Goal: Use online tool/utility: Utilize a website feature to perform a specific function

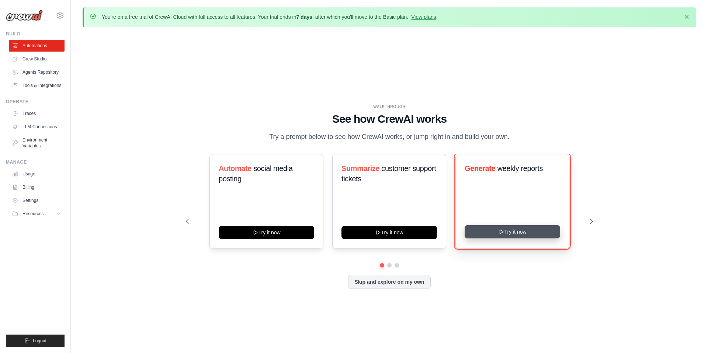
click at [493, 232] on button "Try it now" at bounding box center [513, 231] width 96 height 13
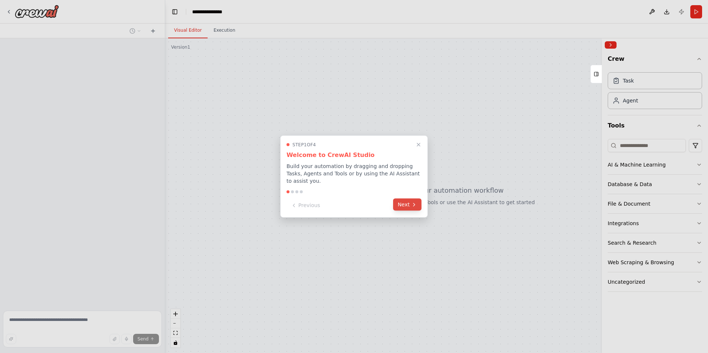
click at [407, 203] on button "Next" at bounding box center [407, 205] width 28 height 12
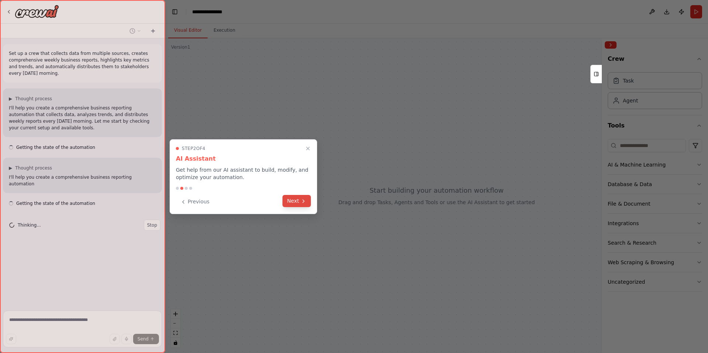
click at [296, 201] on button "Next" at bounding box center [297, 201] width 28 height 12
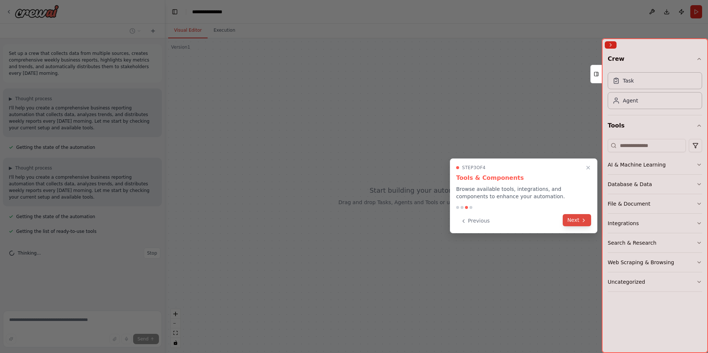
click at [582, 224] on button "Next" at bounding box center [577, 220] width 28 height 12
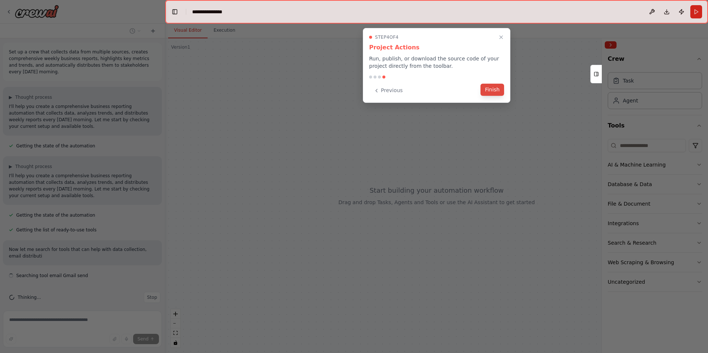
scroll to position [8, 0]
click at [491, 88] on button "Finish" at bounding box center [493, 90] width 24 height 12
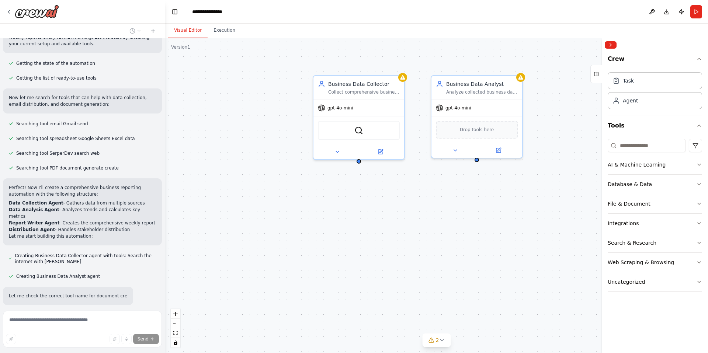
scroll to position [193, 0]
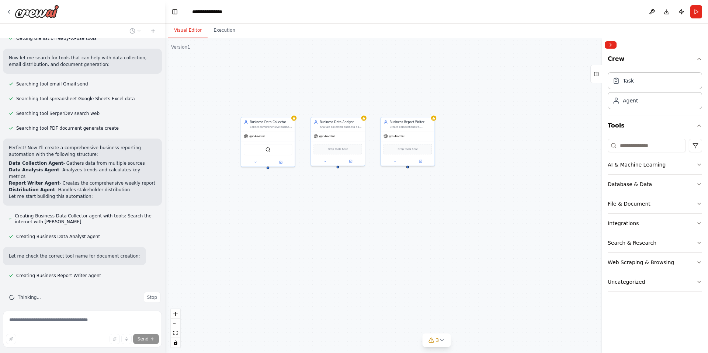
drag, startPoint x: 400, startPoint y: 285, endPoint x: 291, endPoint y: 239, distance: 118.7
click at [291, 239] on div "Business Data Collector Collect comprehensive business data from multiple sourc…" at bounding box center [436, 195] width 543 height 315
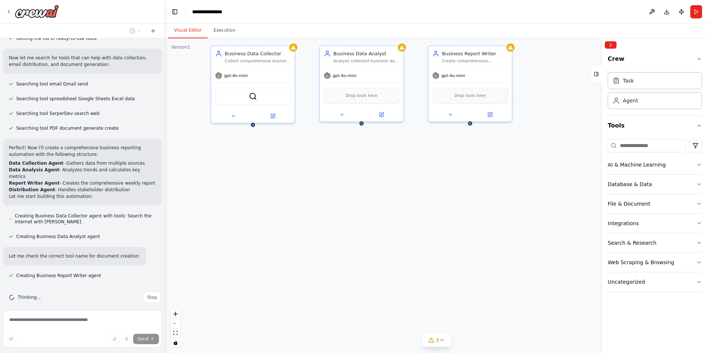
scroll to position [238, 0]
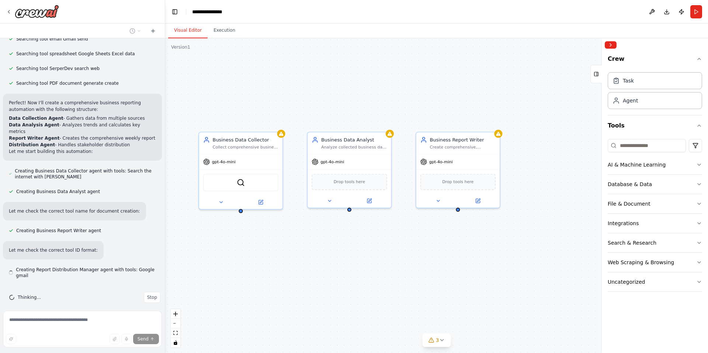
drag, startPoint x: 305, startPoint y: 214, endPoint x: 293, endPoint y: 300, distance: 87.2
click at [293, 300] on div "Business Data Collector Collect comprehensive business data from multiple sourc…" at bounding box center [436, 195] width 543 height 315
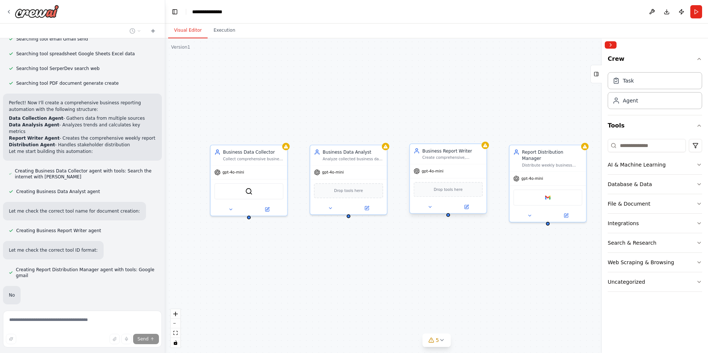
scroll to position [277, 0]
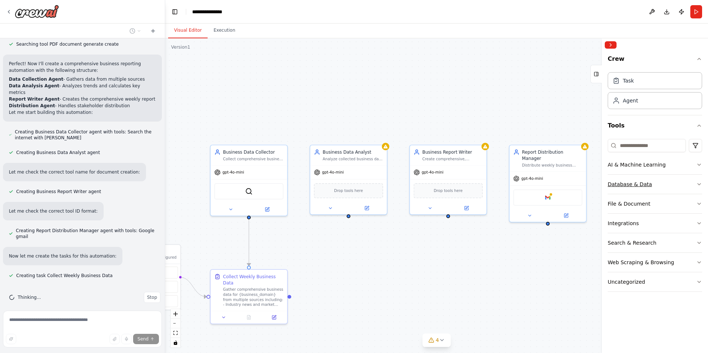
click at [647, 190] on button "Database & Data" at bounding box center [655, 184] width 94 height 19
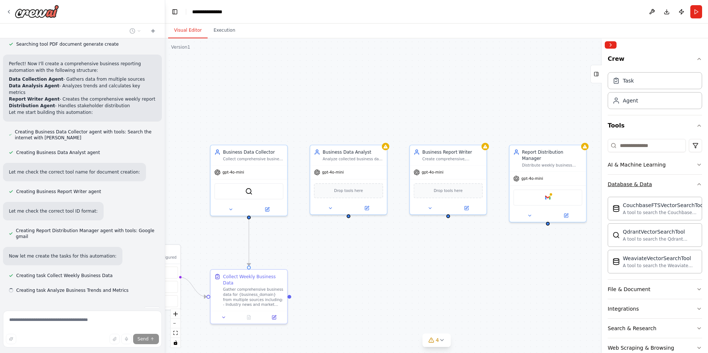
scroll to position [292, 0]
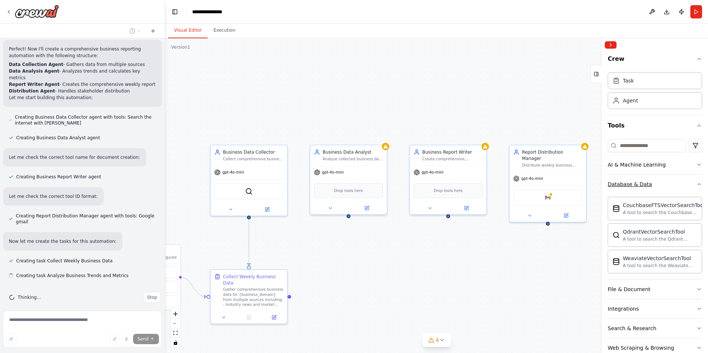
click at [647, 190] on button "Database & Data" at bounding box center [655, 184] width 94 height 19
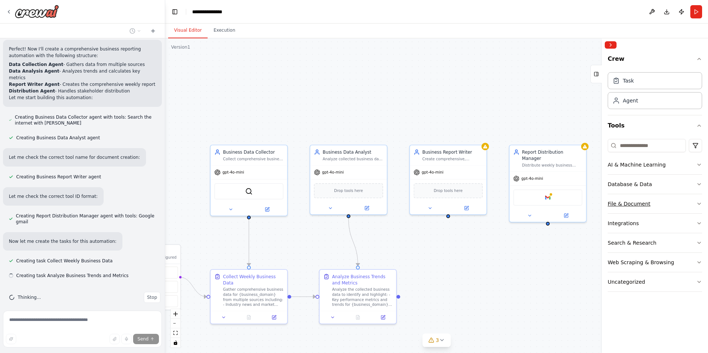
click at [652, 205] on button "File & Document" at bounding box center [655, 203] width 94 height 19
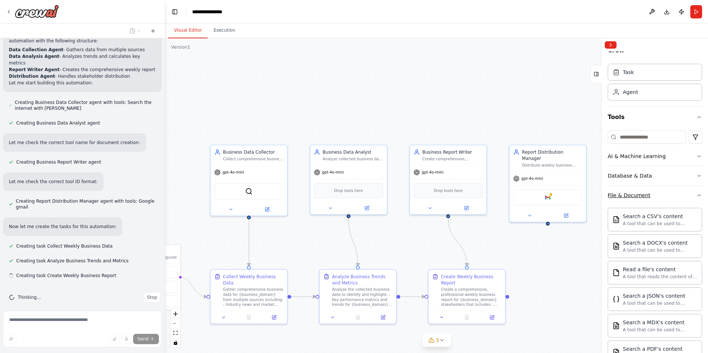
scroll to position [9, 0]
click at [650, 213] on div "Search a CSV's content" at bounding box center [660, 215] width 75 height 7
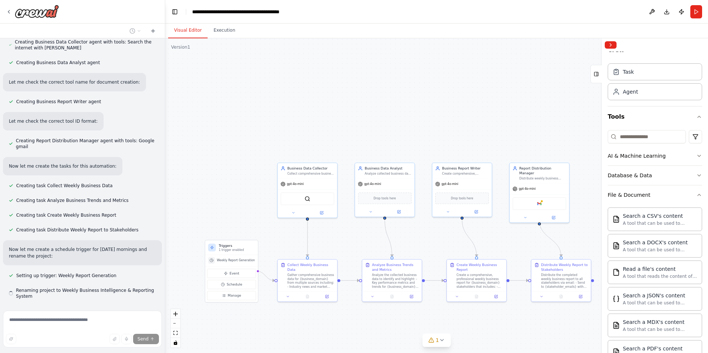
scroll to position [388, 0]
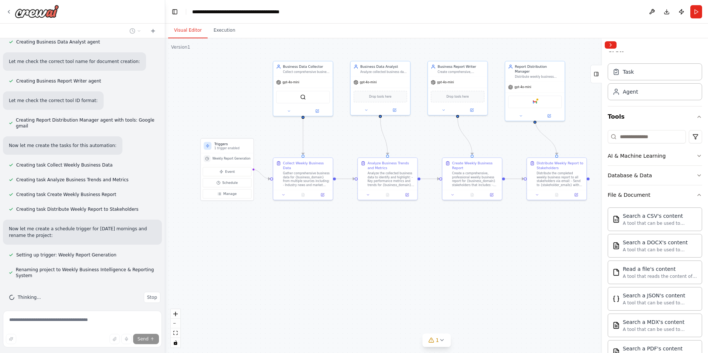
drag, startPoint x: 503, startPoint y: 236, endPoint x: 495, endPoint y: 138, distance: 98.4
click at [496, 137] on div ".deletable-edge-delete-btn { width: 20px; height: 20px; border: 0px solid #ffff…" at bounding box center [436, 195] width 543 height 315
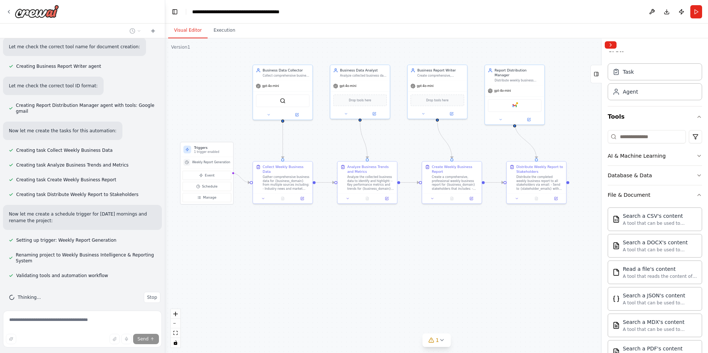
drag, startPoint x: 477, startPoint y: 134, endPoint x: 460, endPoint y: 134, distance: 17.7
click at [460, 134] on div ".deletable-edge-delete-btn { width: 20px; height: 20px; border: 0px solid #ffff…" at bounding box center [436, 195] width 543 height 315
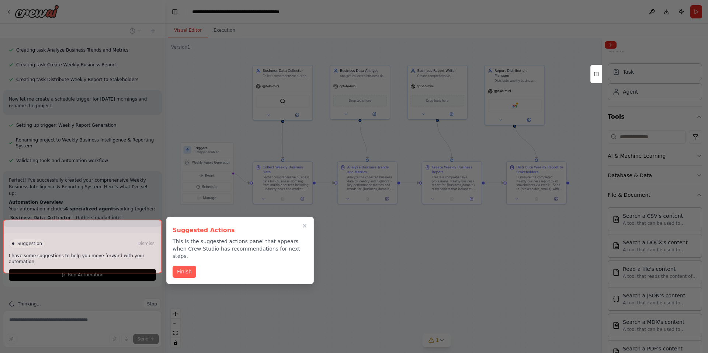
click at [114, 256] on div at bounding box center [82, 247] width 159 height 54
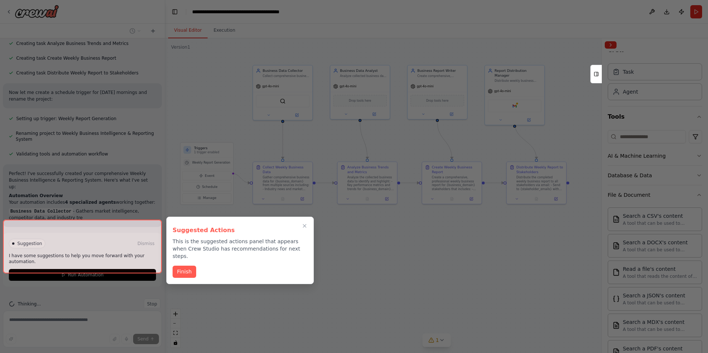
click at [111, 259] on div at bounding box center [82, 247] width 159 height 54
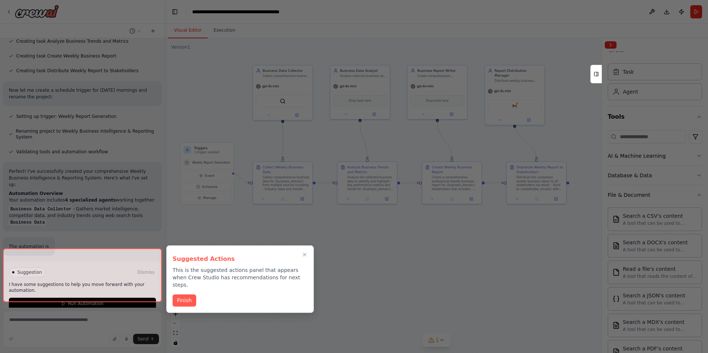
click at [102, 259] on div at bounding box center [82, 276] width 159 height 54
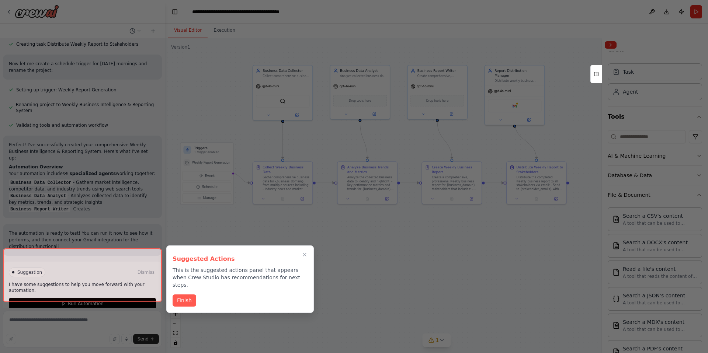
click at [96, 291] on div at bounding box center [82, 276] width 159 height 54
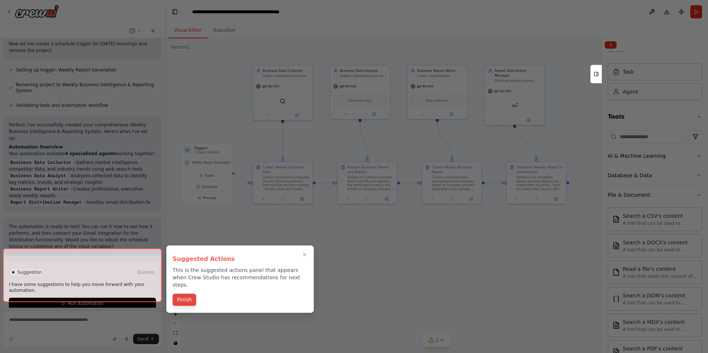
click at [190, 293] on div "Suggested Actions This is the suggested actions panel that appears when Crew St…" at bounding box center [240, 280] width 148 height 68
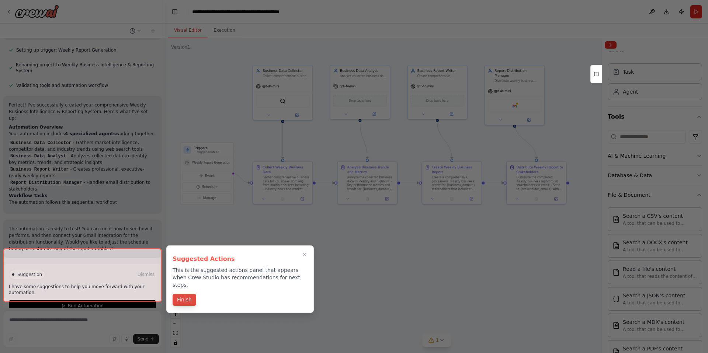
click at [188, 295] on button "Finish" at bounding box center [185, 300] width 24 height 12
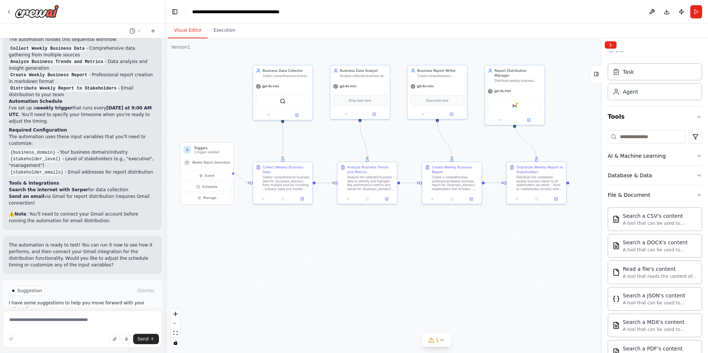
scroll to position [775, 0]
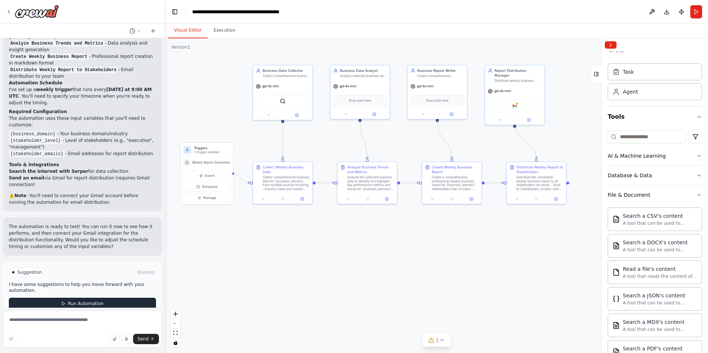
click at [86, 301] on span "Run Automation" at bounding box center [86, 304] width 36 height 6
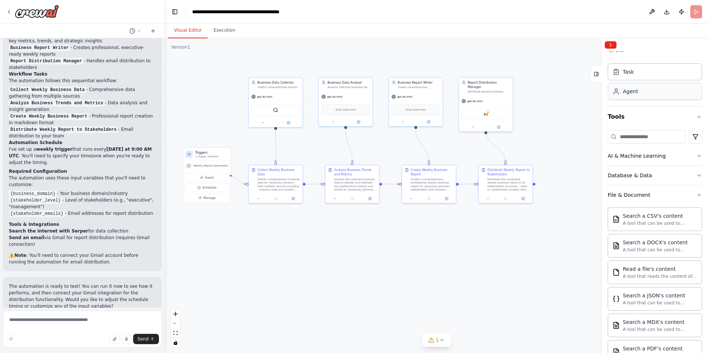
scroll to position [0, 0]
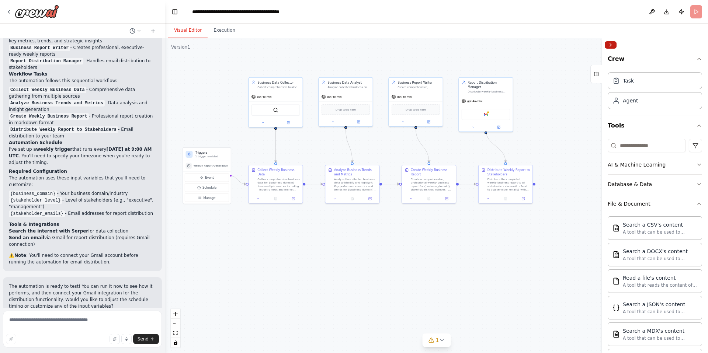
click at [611, 45] on button "Collapse right sidebar" at bounding box center [611, 44] width 12 height 7
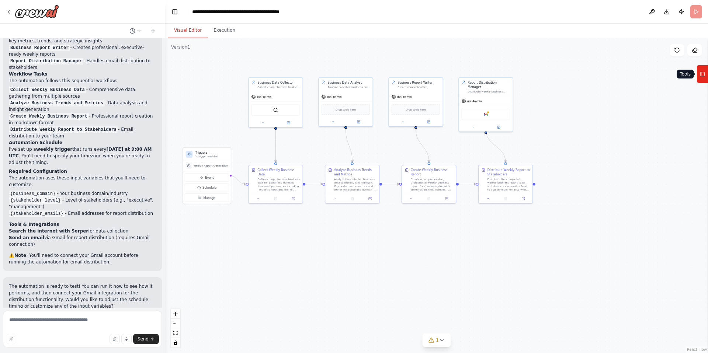
click at [705, 72] on button "Tools" at bounding box center [702, 74] width 11 height 18
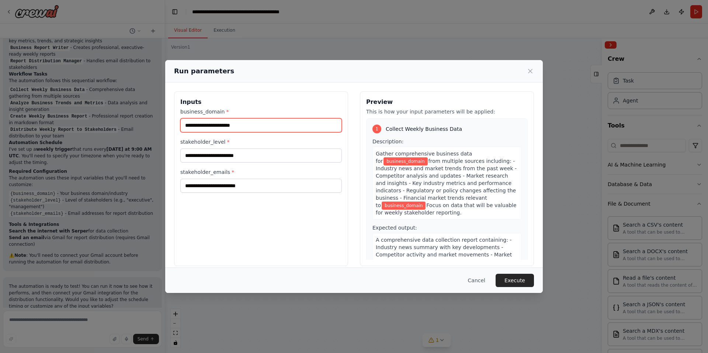
click at [232, 120] on input "business_domain *" at bounding box center [261, 125] width 162 height 14
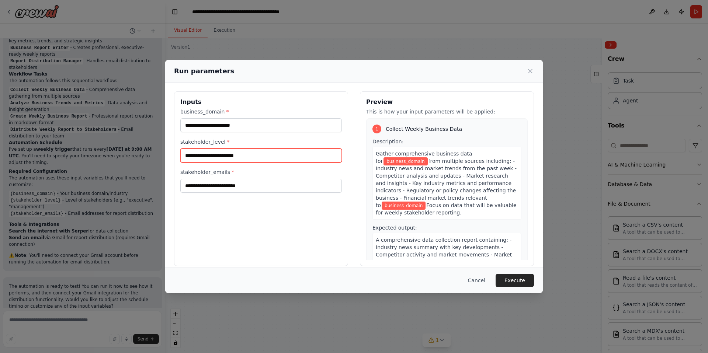
click at [229, 156] on input "stakeholder_level *" at bounding box center [261, 156] width 162 height 14
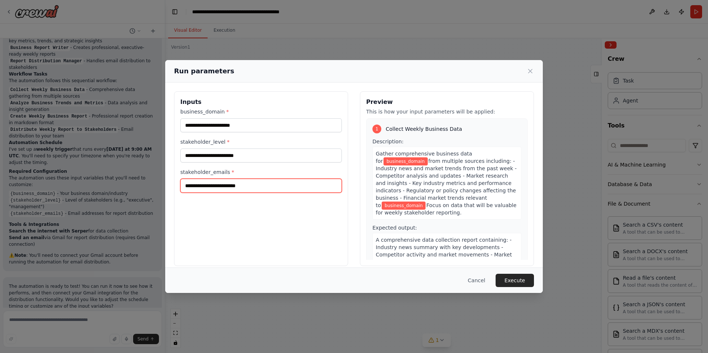
click at [229, 190] on input "stakeholder_emails *" at bounding box center [261, 186] width 162 height 14
click at [512, 285] on button "Execute" at bounding box center [515, 280] width 38 height 13
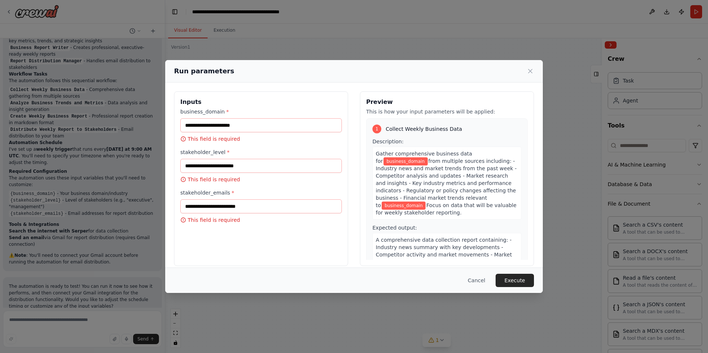
click at [498, 122] on div "1 Collect Weekly Business Data Description: Gather comprehensive business data …" at bounding box center [447, 204] width 162 height 172
click at [187, 125] on input "business_domain *" at bounding box center [261, 125] width 162 height 14
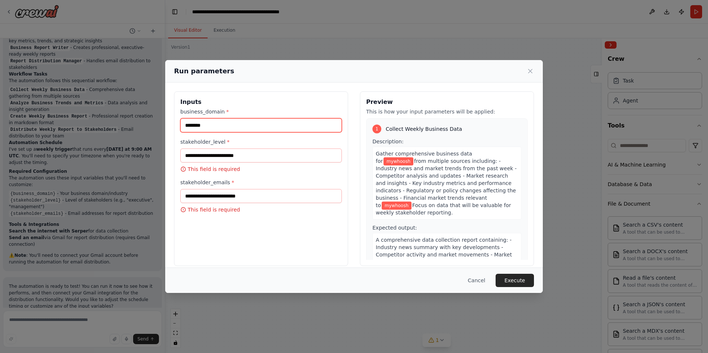
type input "********"
click at [250, 156] on input "stakeholder_level *" at bounding box center [261, 156] width 162 height 14
click at [523, 279] on button "Execute" at bounding box center [515, 280] width 38 height 13
click at [530, 74] on icon at bounding box center [530, 71] width 7 height 7
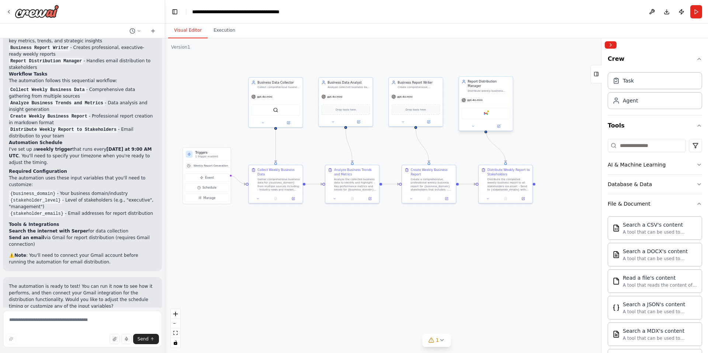
click at [490, 108] on div "Google gmail" at bounding box center [486, 113] width 49 height 11
click at [486, 111] on img at bounding box center [485, 113] width 5 height 5
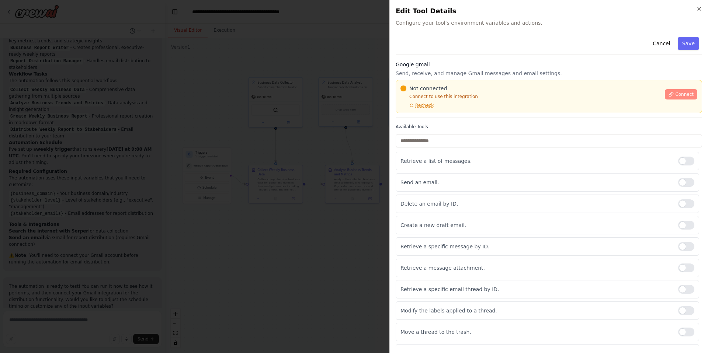
click at [677, 90] on button "Connect" at bounding box center [681, 94] width 32 height 10
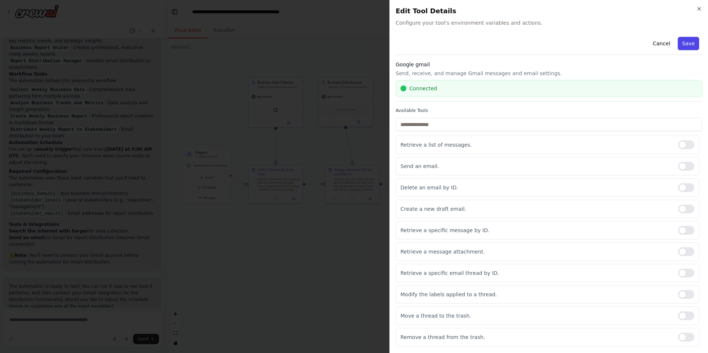
click at [692, 44] on button "Save" at bounding box center [688, 43] width 21 height 13
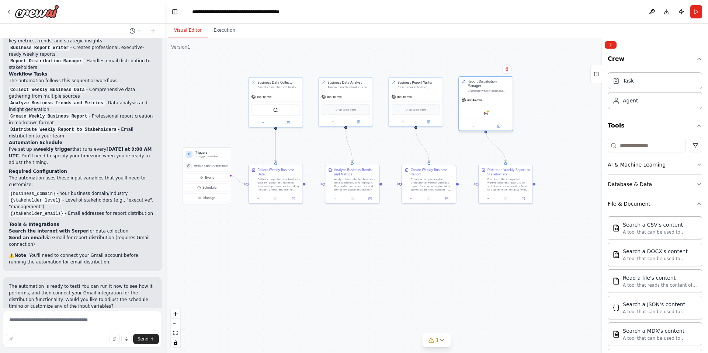
click at [477, 110] on div "Google gmail" at bounding box center [486, 113] width 49 height 11
click at [485, 111] on img at bounding box center [485, 113] width 5 height 5
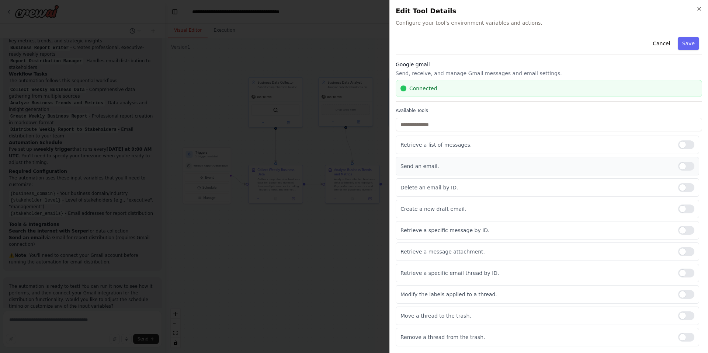
click at [688, 164] on div at bounding box center [686, 166] width 16 height 9
click at [479, 339] on p "Remove a thread from the trash." at bounding box center [537, 337] width 272 height 7
click at [467, 339] on p "Remove a thread from the trash." at bounding box center [537, 337] width 272 height 7
click at [686, 38] on button "Save" at bounding box center [688, 43] width 21 height 13
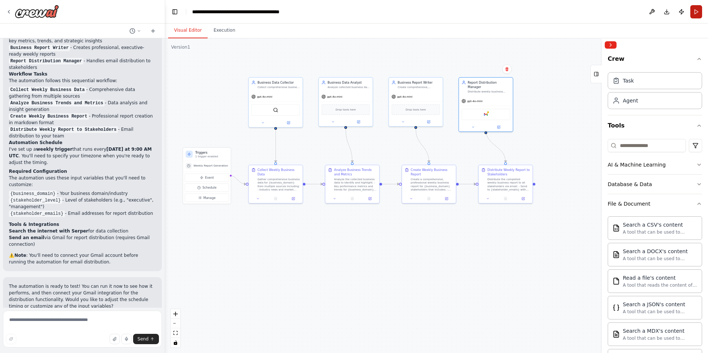
click at [696, 10] on button "Run" at bounding box center [697, 11] width 12 height 13
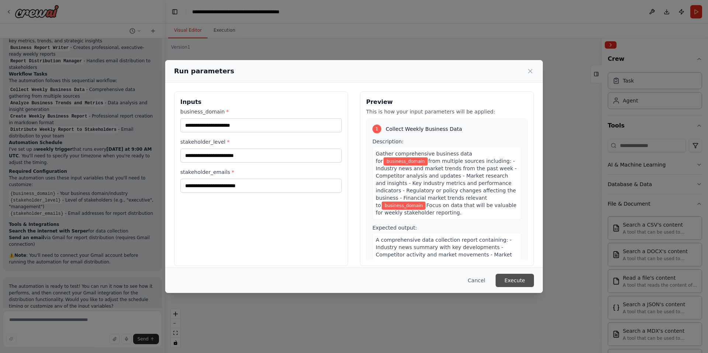
click at [514, 285] on button "Execute" at bounding box center [515, 280] width 38 height 13
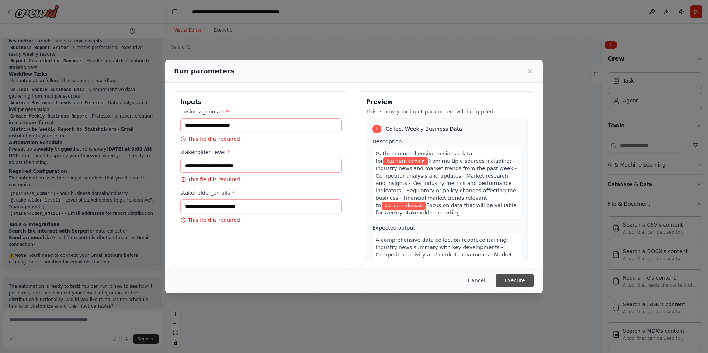
click at [514, 285] on button "Execute" at bounding box center [515, 280] width 38 height 13
click at [530, 73] on icon at bounding box center [530, 71] width 7 height 7
